Goal: Navigation & Orientation: Find specific page/section

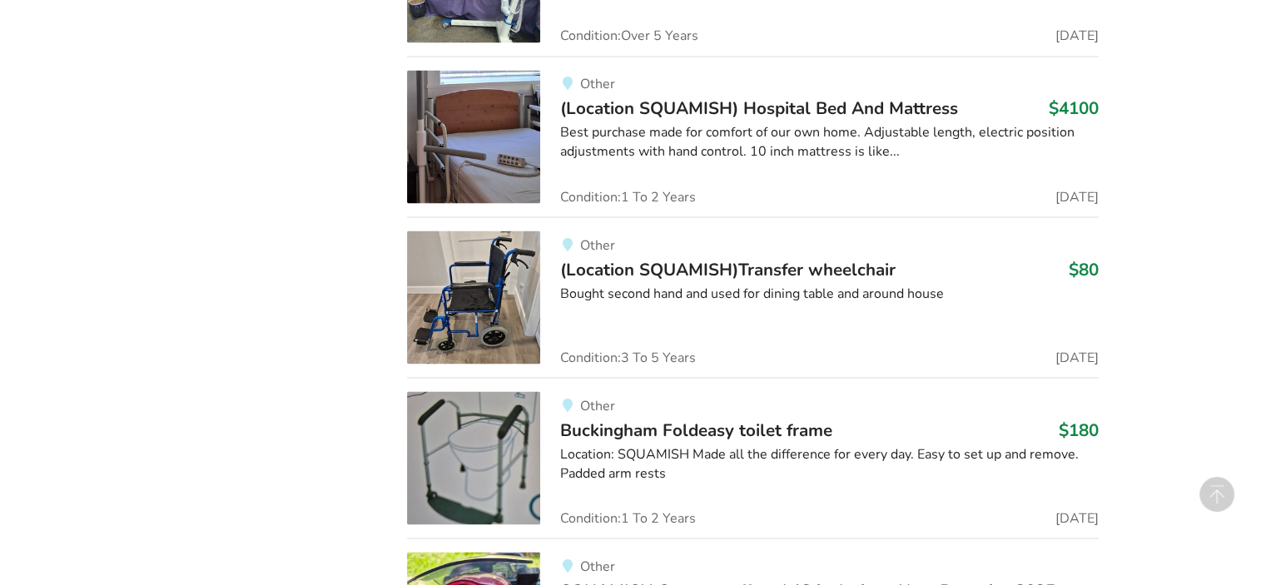
scroll to position [3318, 0]
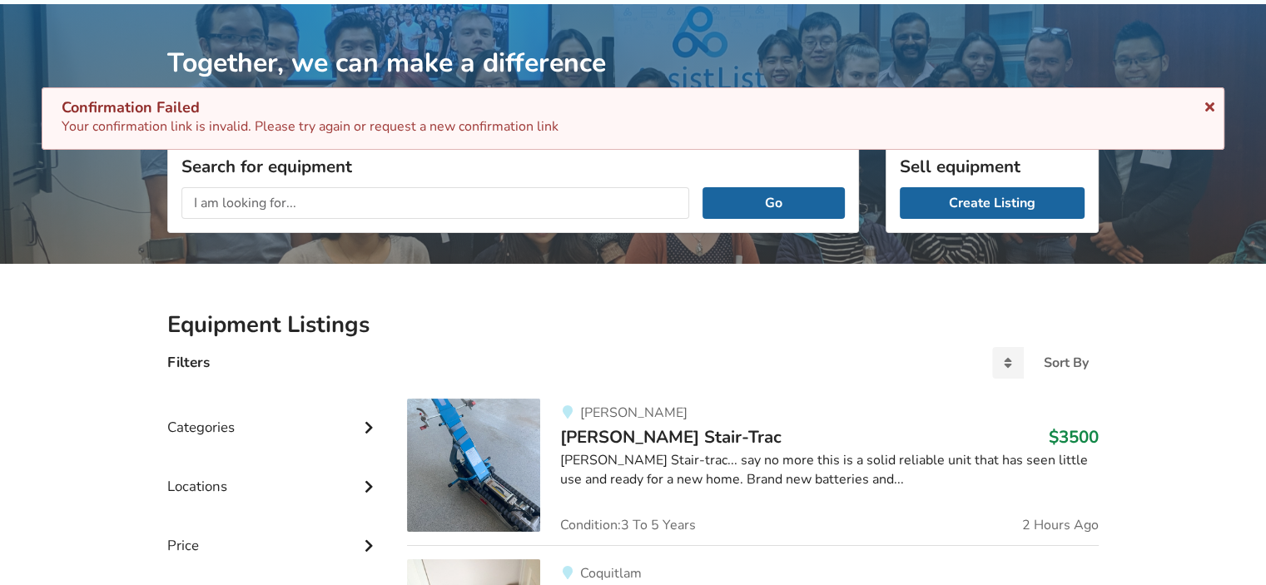
click at [1207, 106] on icon at bounding box center [1210, 103] width 16 height 13
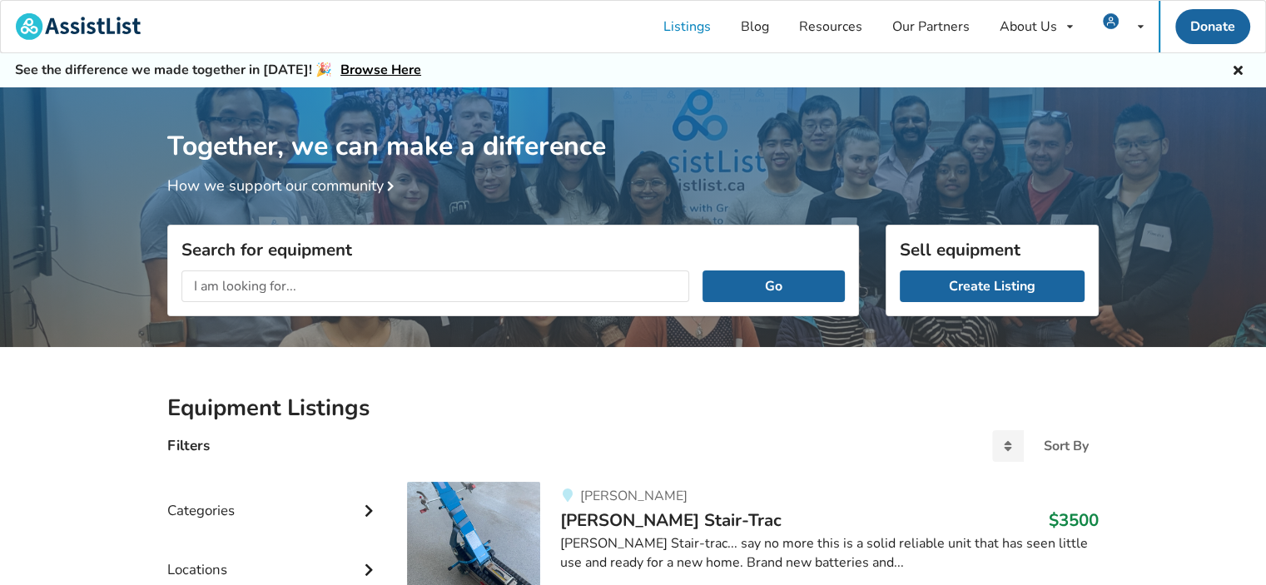
click at [144, 287] on div "Together, we can make a difference How we support our community" at bounding box center [633, 222] width 1266 height 271
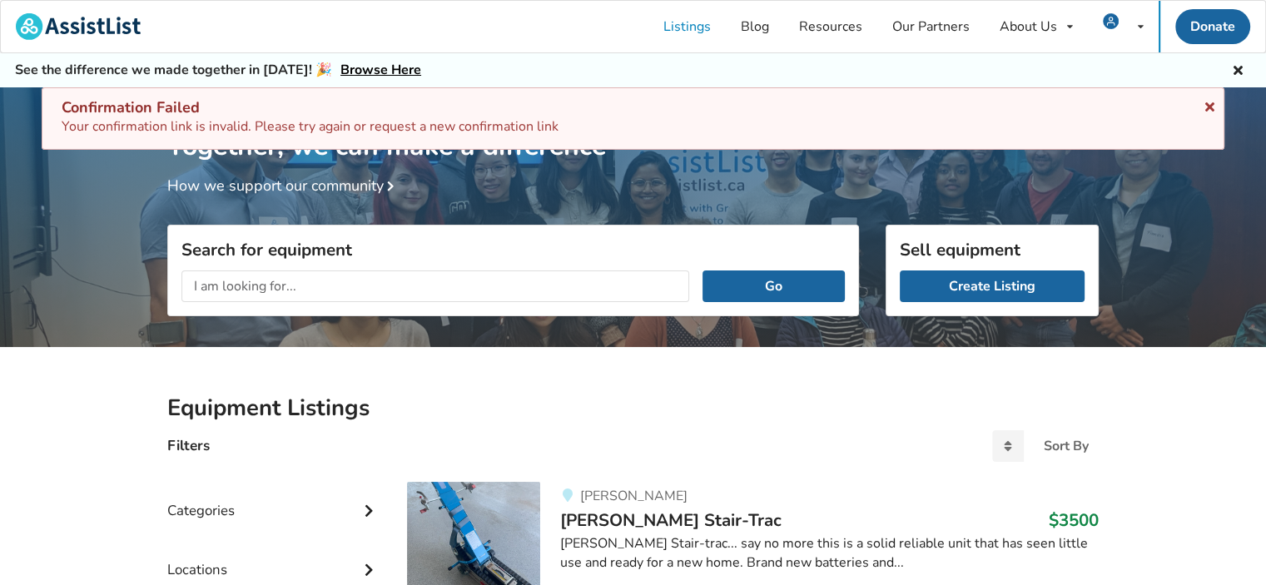
click at [1210, 110] on icon at bounding box center [1210, 103] width 16 height 13
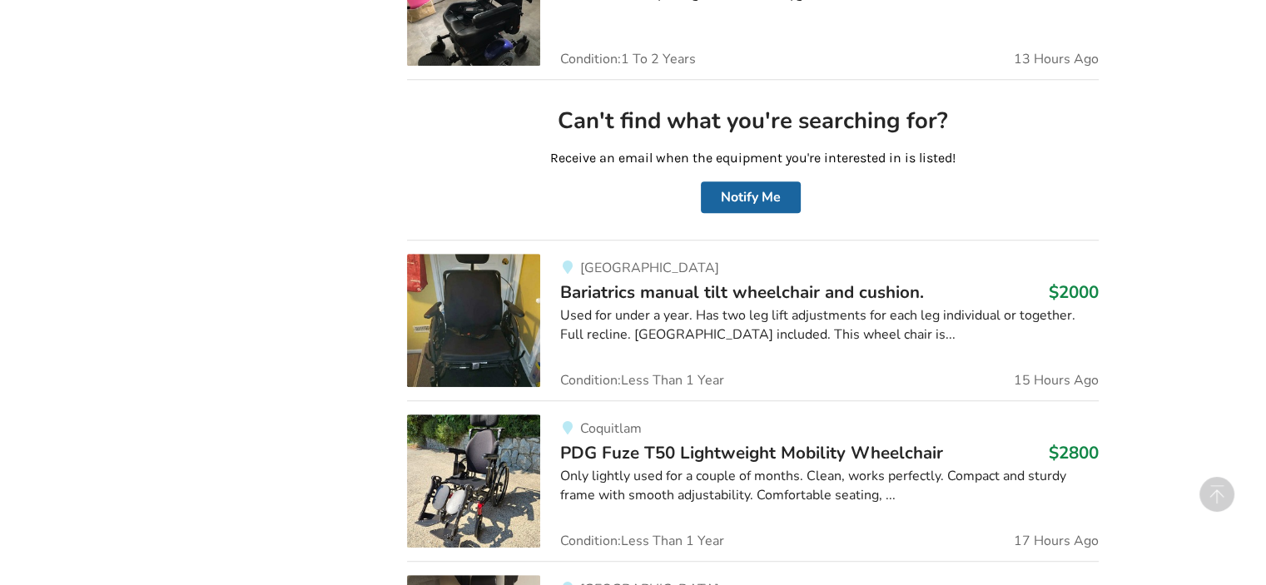
scroll to position [1110, 0]
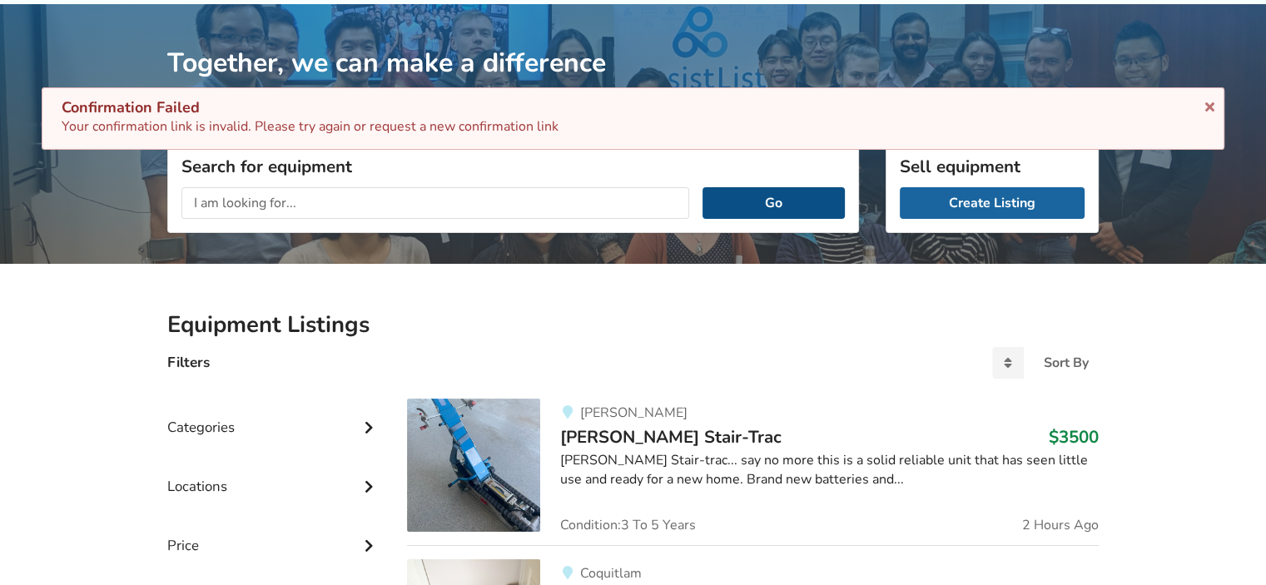
click at [766, 199] on button "Go" at bounding box center [774, 203] width 142 height 32
click at [1212, 100] on icon at bounding box center [1210, 103] width 16 height 13
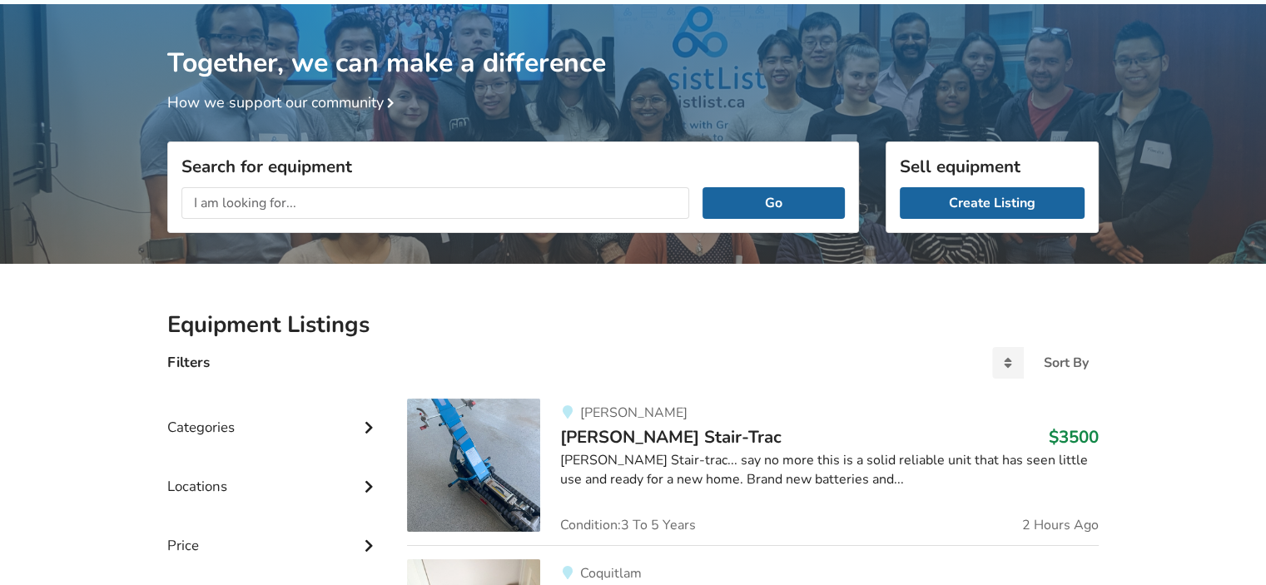
click at [755, 48] on h1 "Together, we can make a difference" at bounding box center [633, 42] width 932 height 76
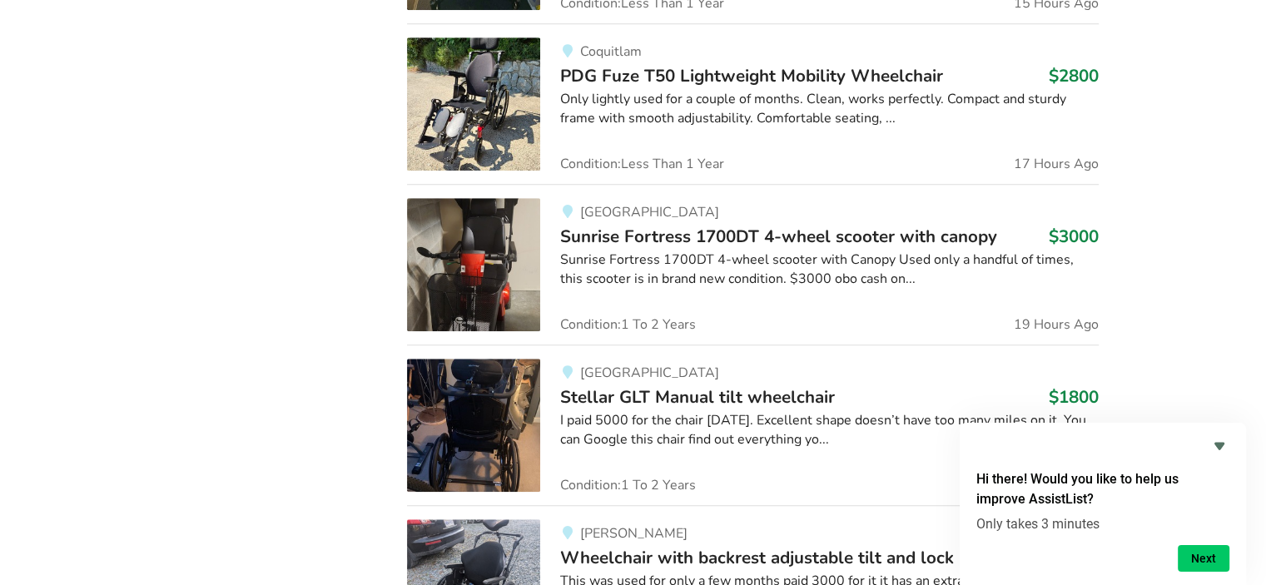
scroll to position [1415, 0]
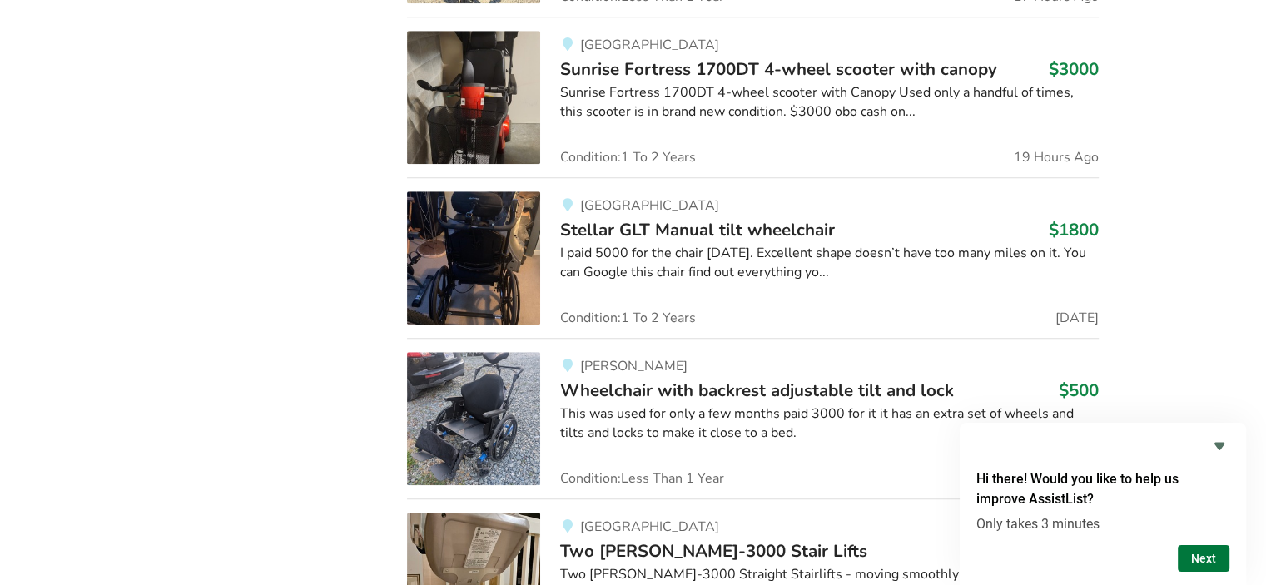
click at [1202, 559] on button "Next" at bounding box center [1204, 558] width 52 height 27
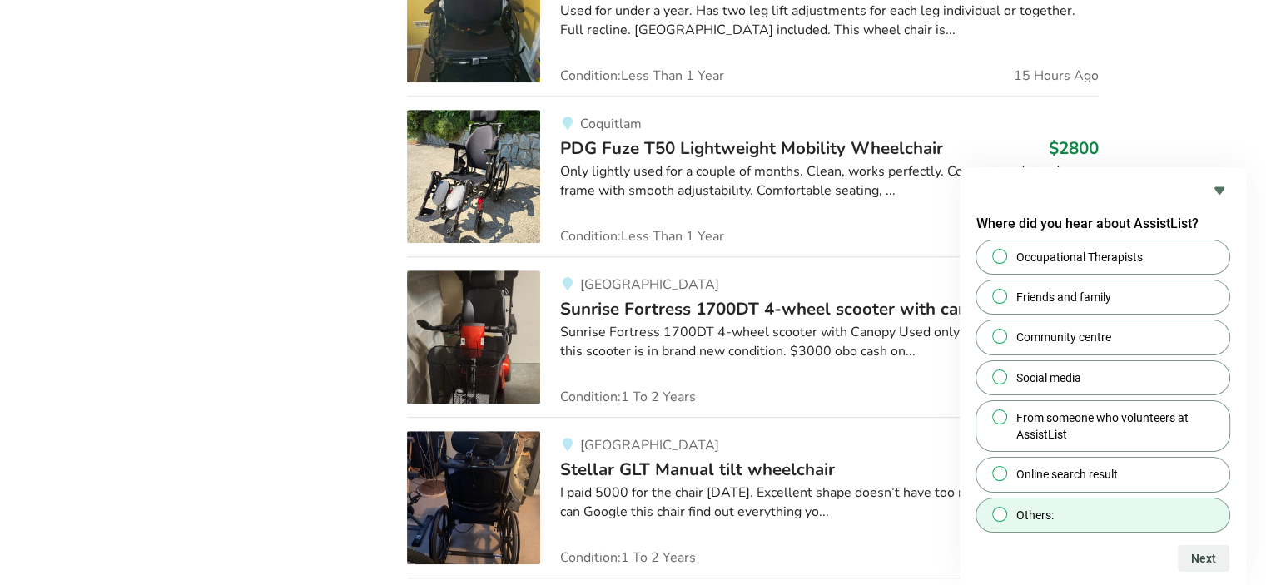
scroll to position [972, 0]
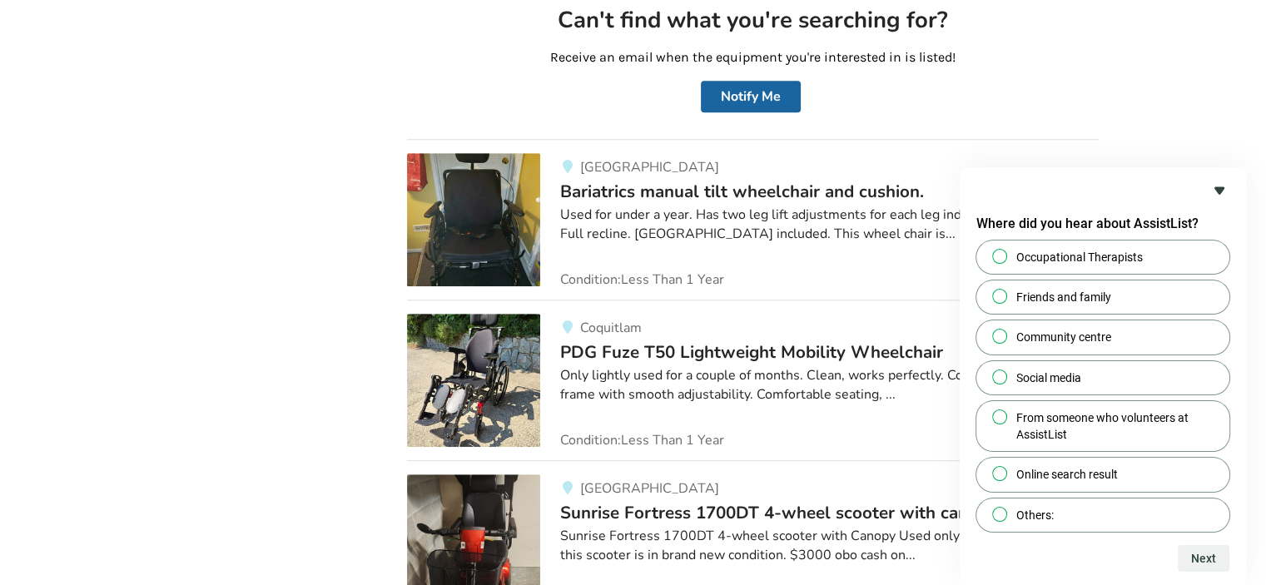
click at [1220, 186] on icon "Hide survey" at bounding box center [1220, 191] width 20 height 20
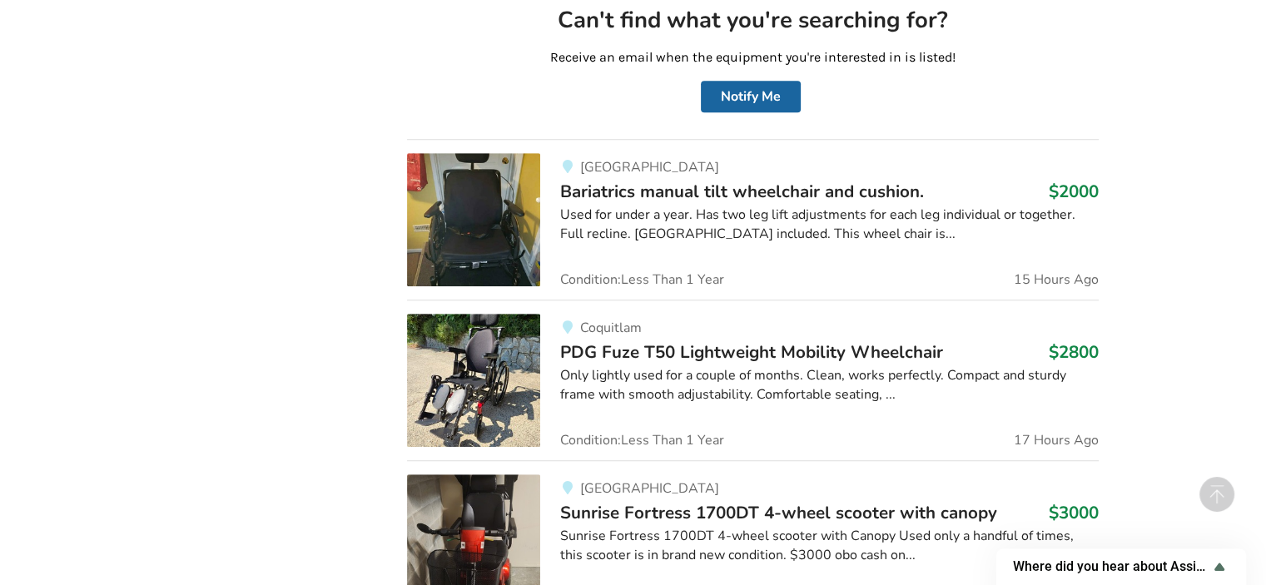
click at [1214, 320] on div "Equipment Listings Filters Sort By Most recent Price ascending Price descending…" at bounding box center [633, 340] width 1266 height 1929
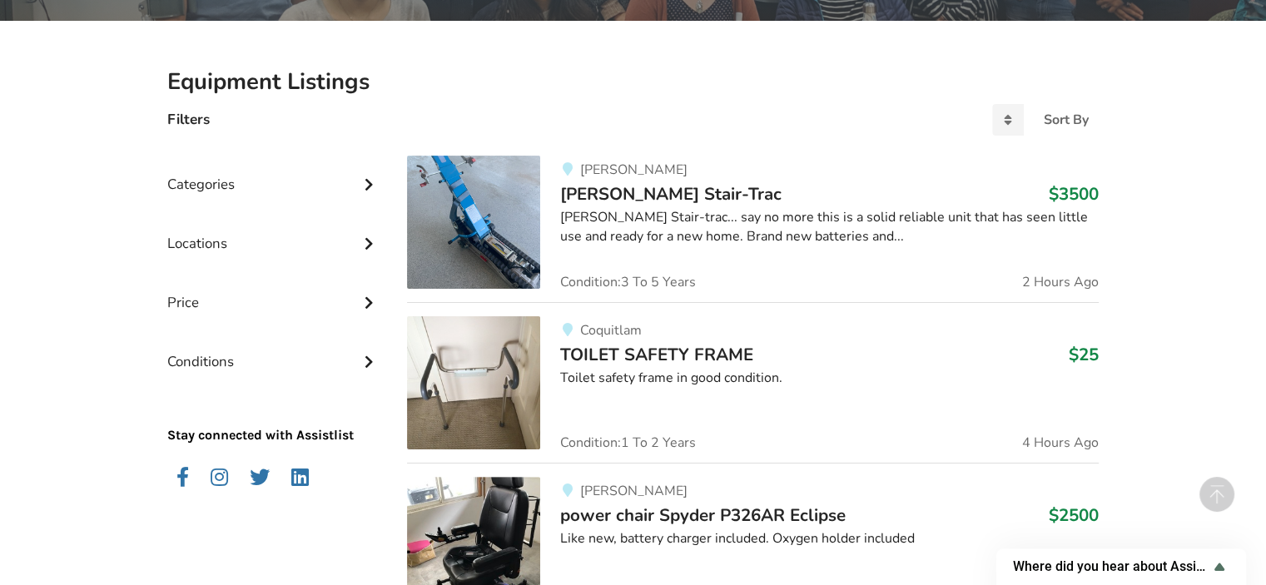
scroll to position [306, 0]
